Goal: Task Accomplishment & Management: Manage account settings

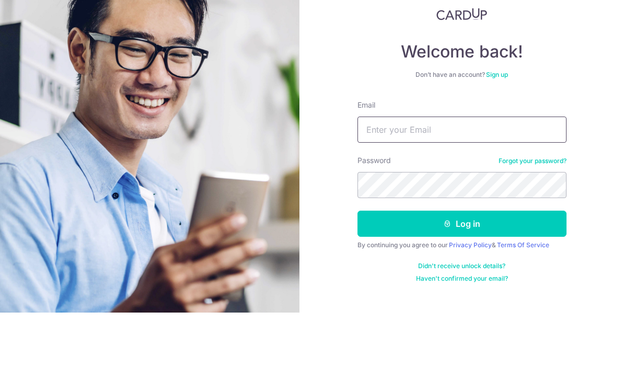
type input "[PERSON_NAME][EMAIL_ADDRESS][DOMAIN_NAME]"
click at [461, 278] on button "Log in" at bounding box center [461, 291] width 209 height 26
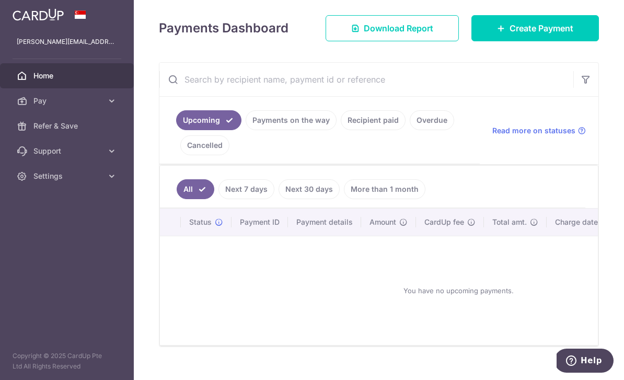
click at [246, 130] on link "Payments on the way" at bounding box center [291, 120] width 91 height 20
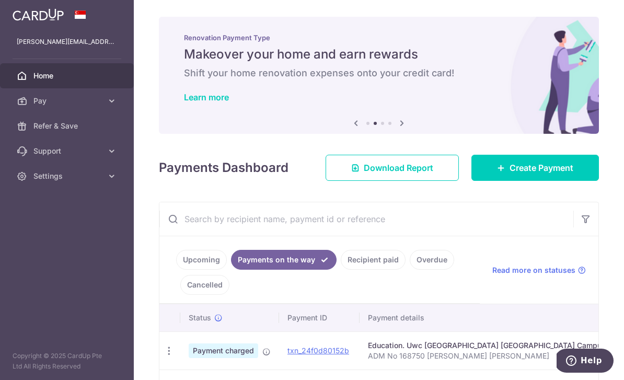
click at [0, 0] on icon "button" at bounding box center [0, 0] width 0 height 0
click at [80, 180] on span "Settings" at bounding box center [67, 176] width 69 height 10
click at [60, 222] on span "Logout" at bounding box center [67, 226] width 69 height 10
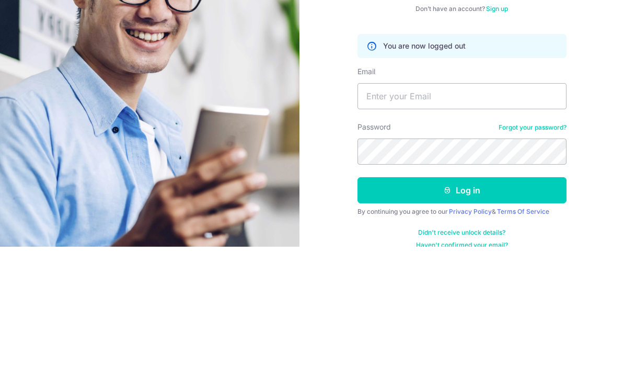
scroll to position [133, 0]
click at [586, 132] on div "Welcome back! Don’t have an account? Sign up You are now logged out Email Passw…" at bounding box center [461, 190] width 325 height 380
